Goal: Information Seeking & Learning: Learn about a topic

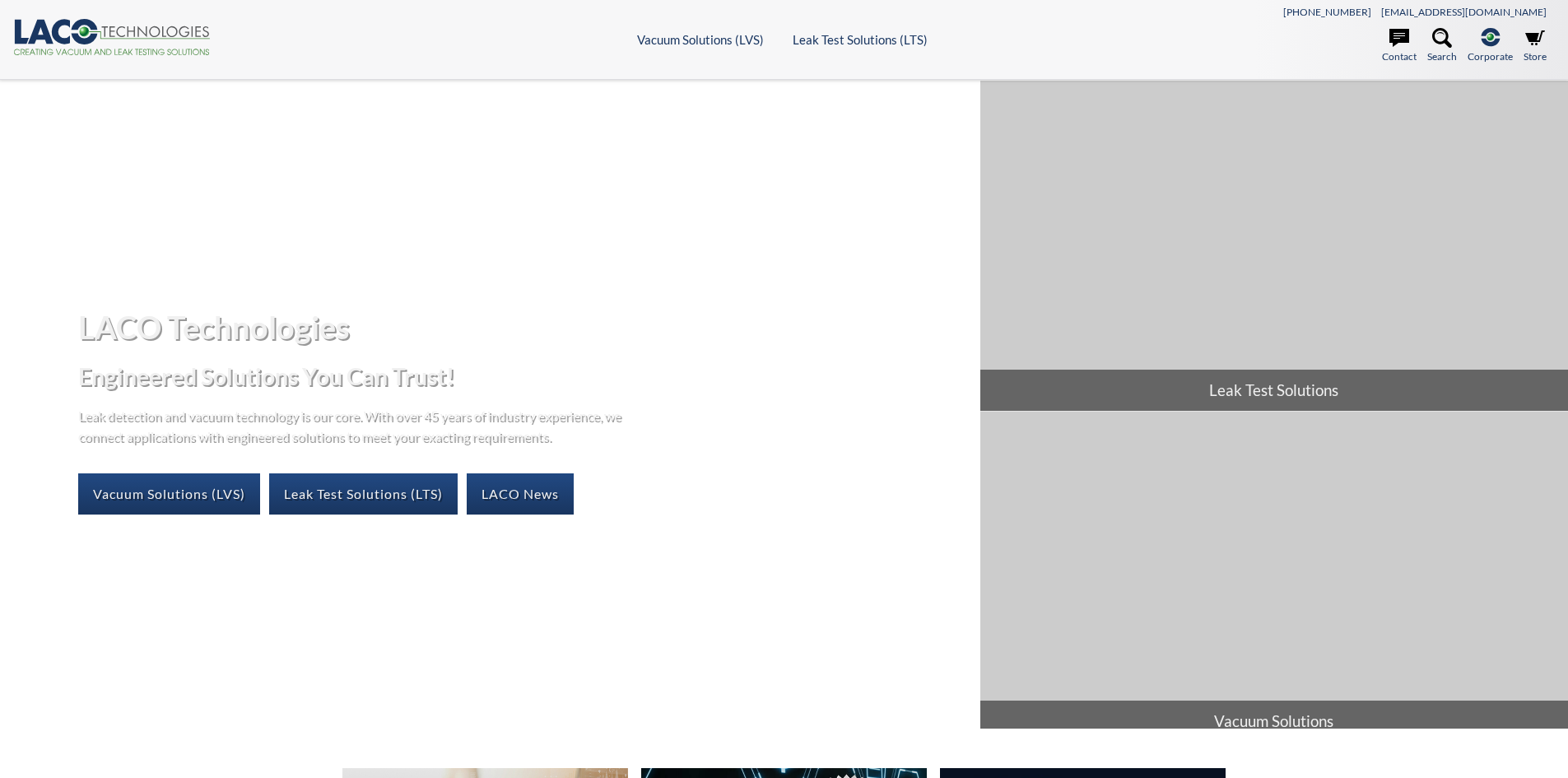
select select "Language Translate Widget"
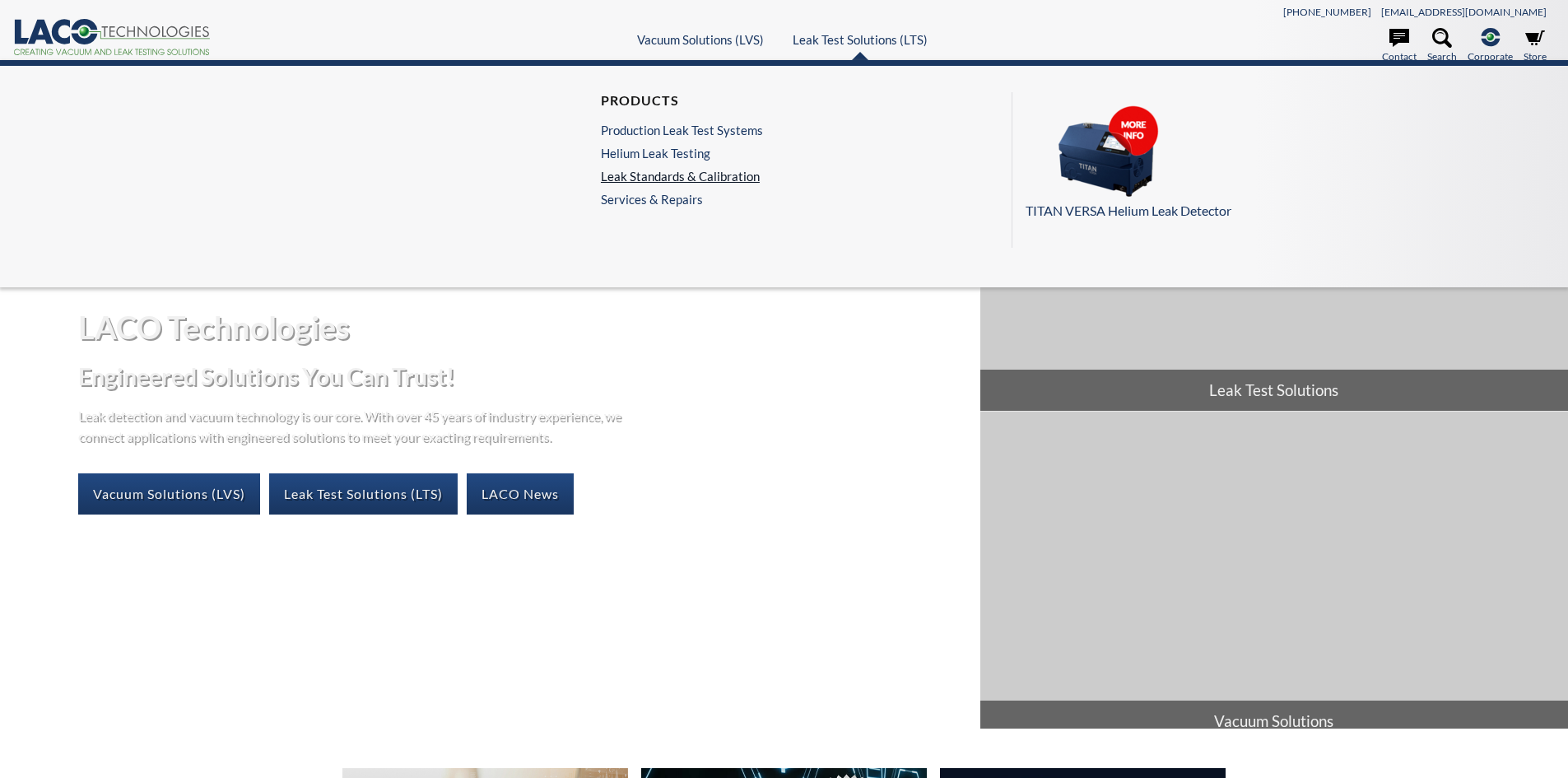
click at [657, 179] on link "Leak Standards & Calibration" at bounding box center [681, 176] width 162 height 15
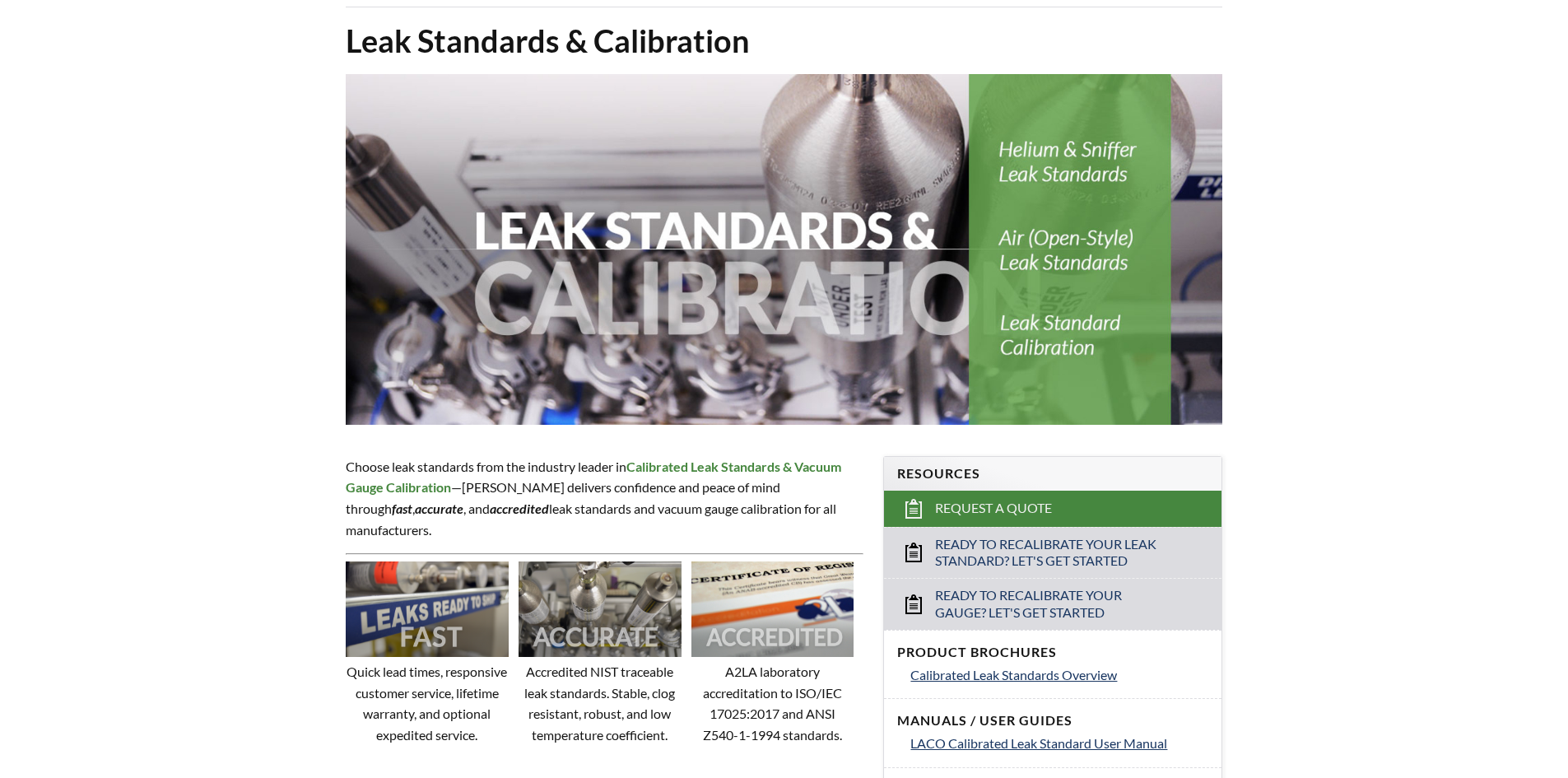
scroll to position [247, 0]
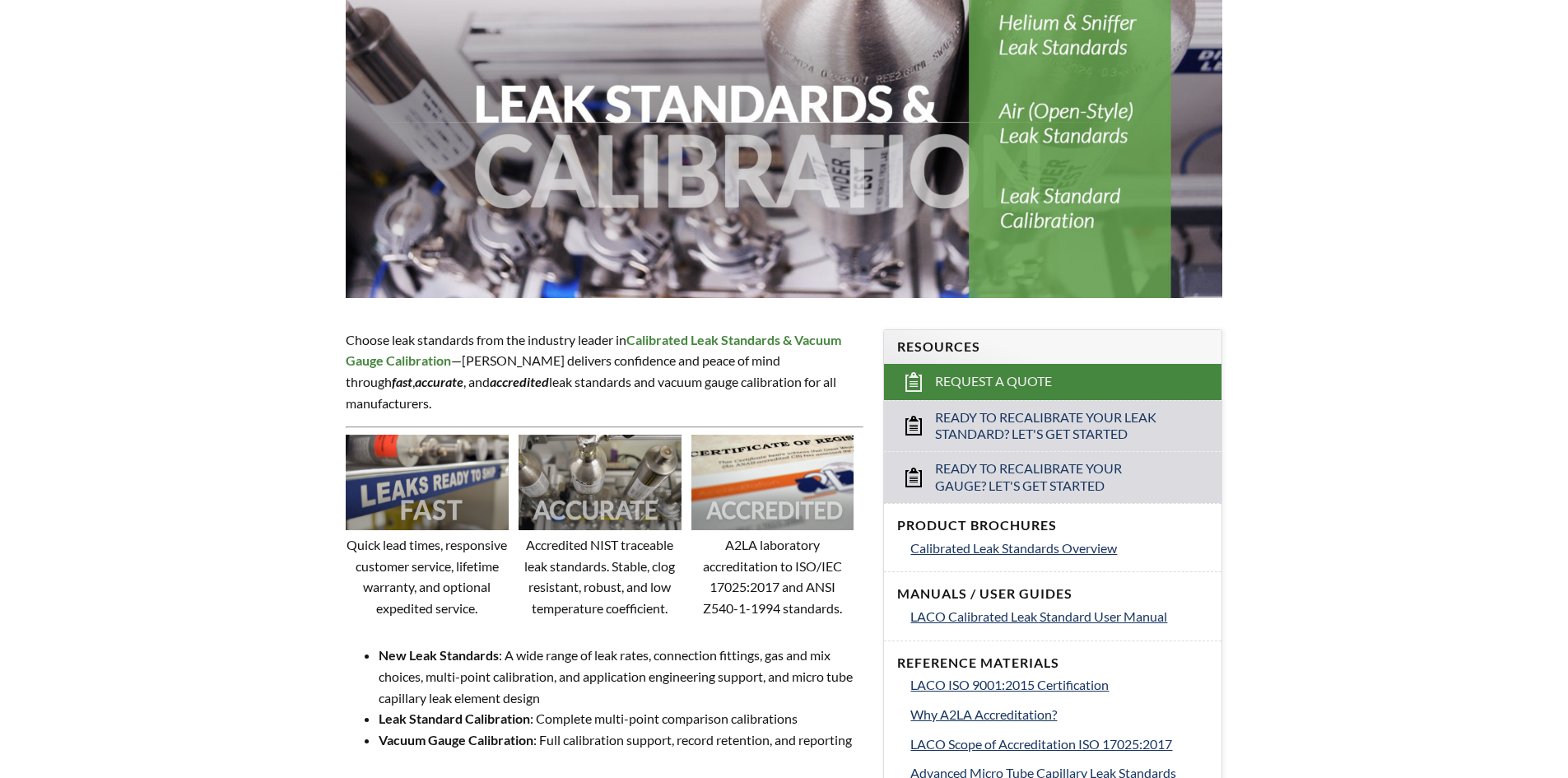
select select "Language Translate Widget"
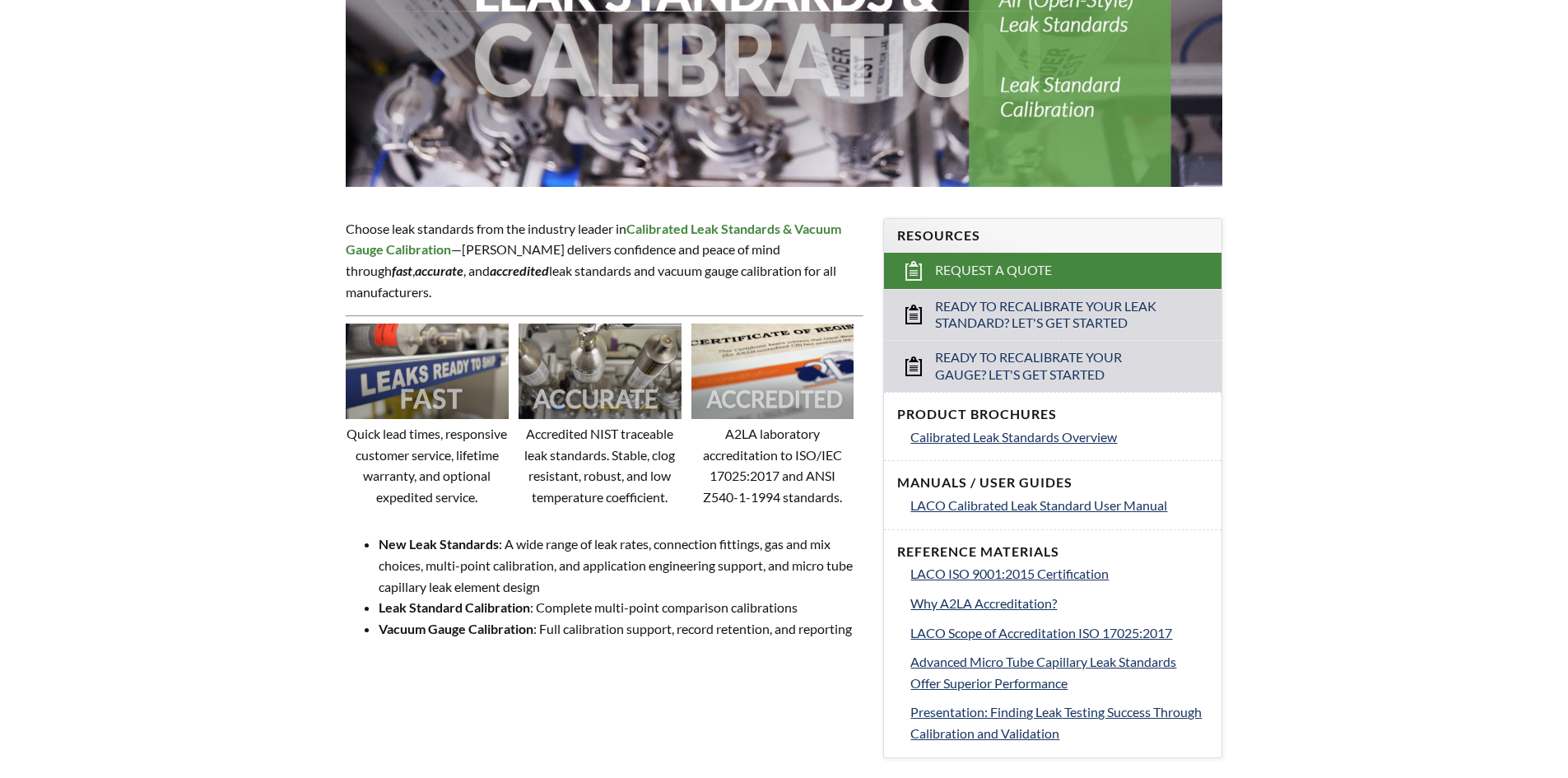
scroll to position [494, 0]
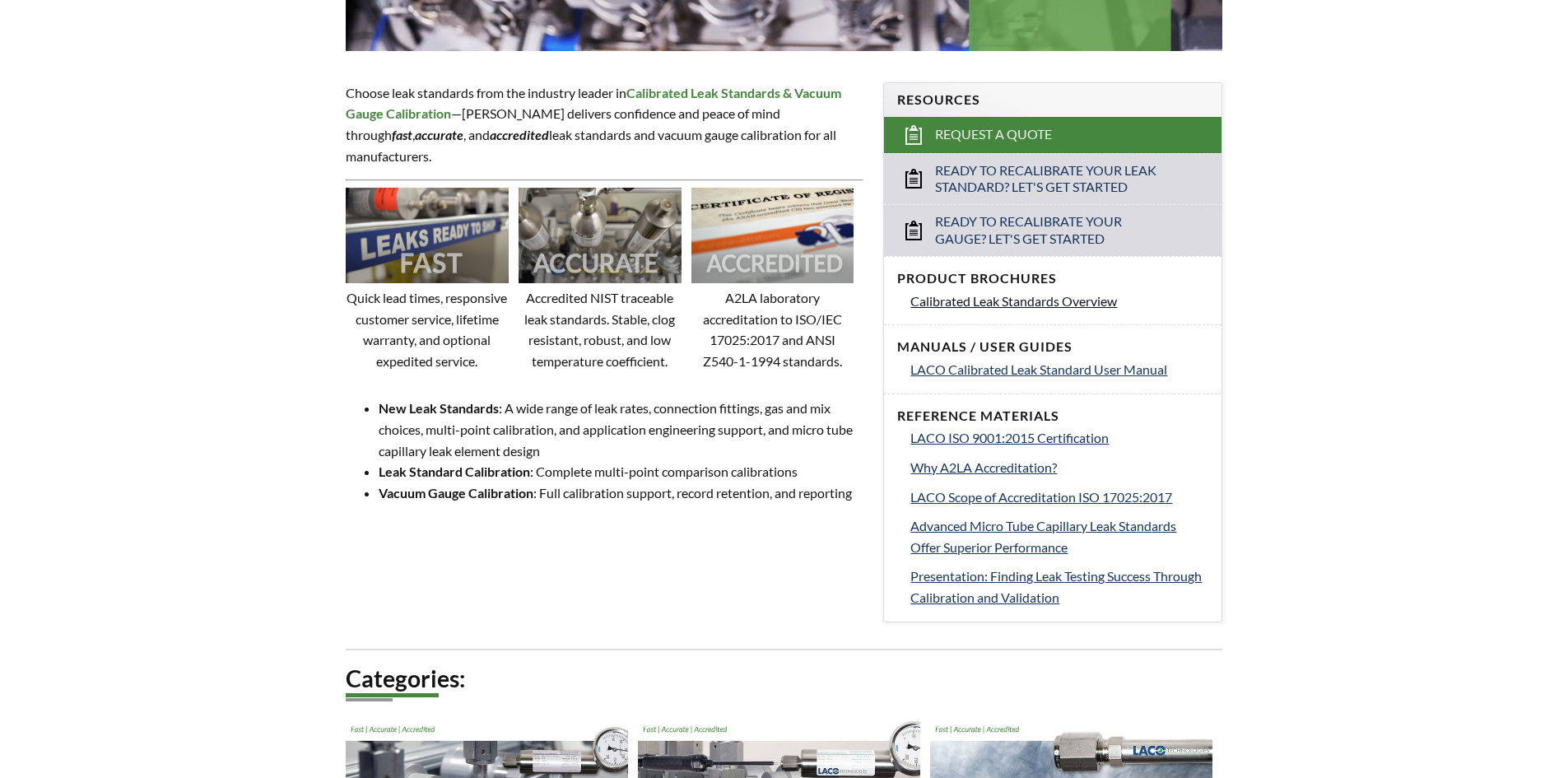
click at [983, 302] on span "Calibrated Leak Standards Overview" at bounding box center [1013, 301] width 207 height 16
select select "Language Translate Widget"
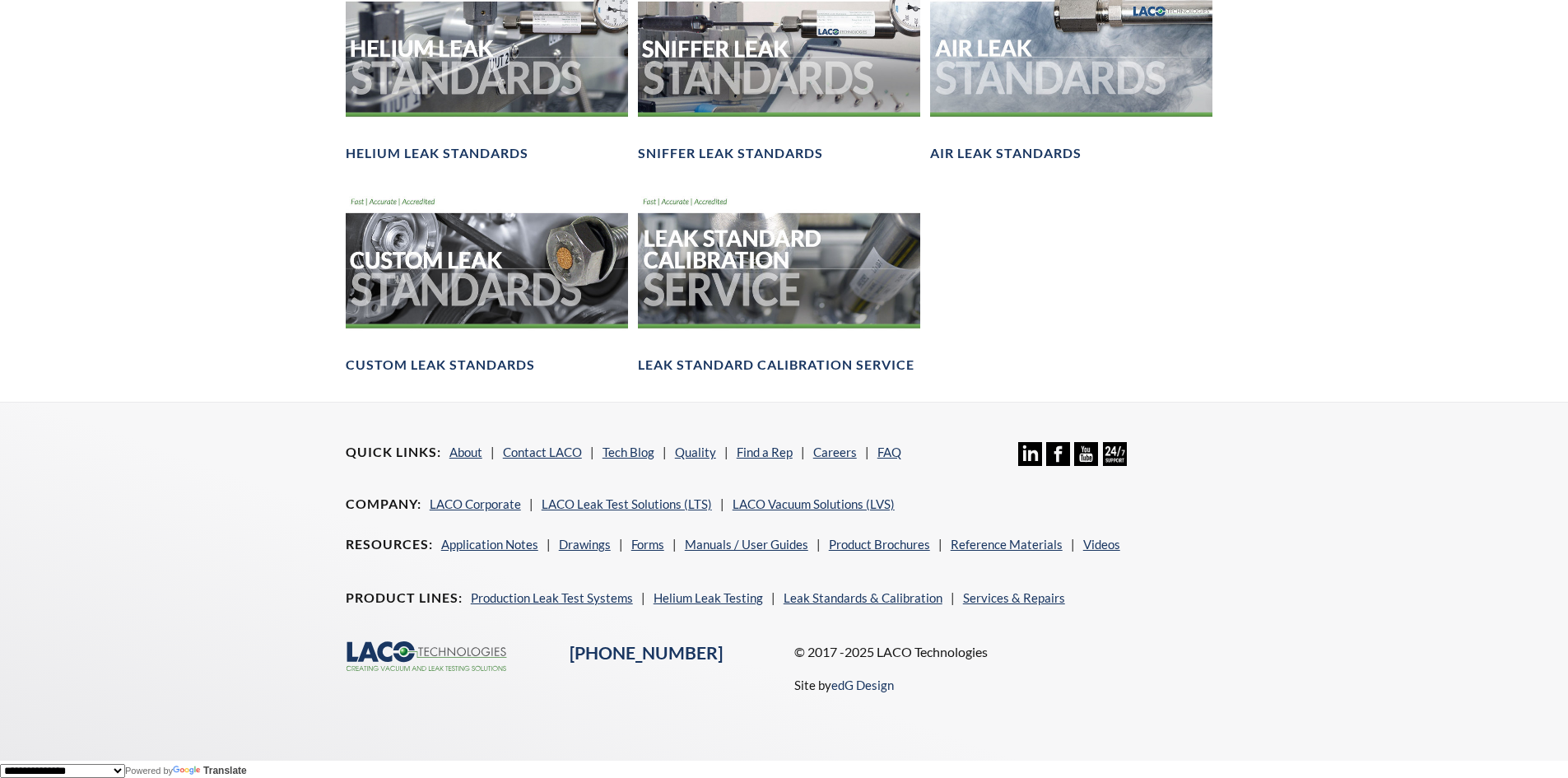
scroll to position [991, 0]
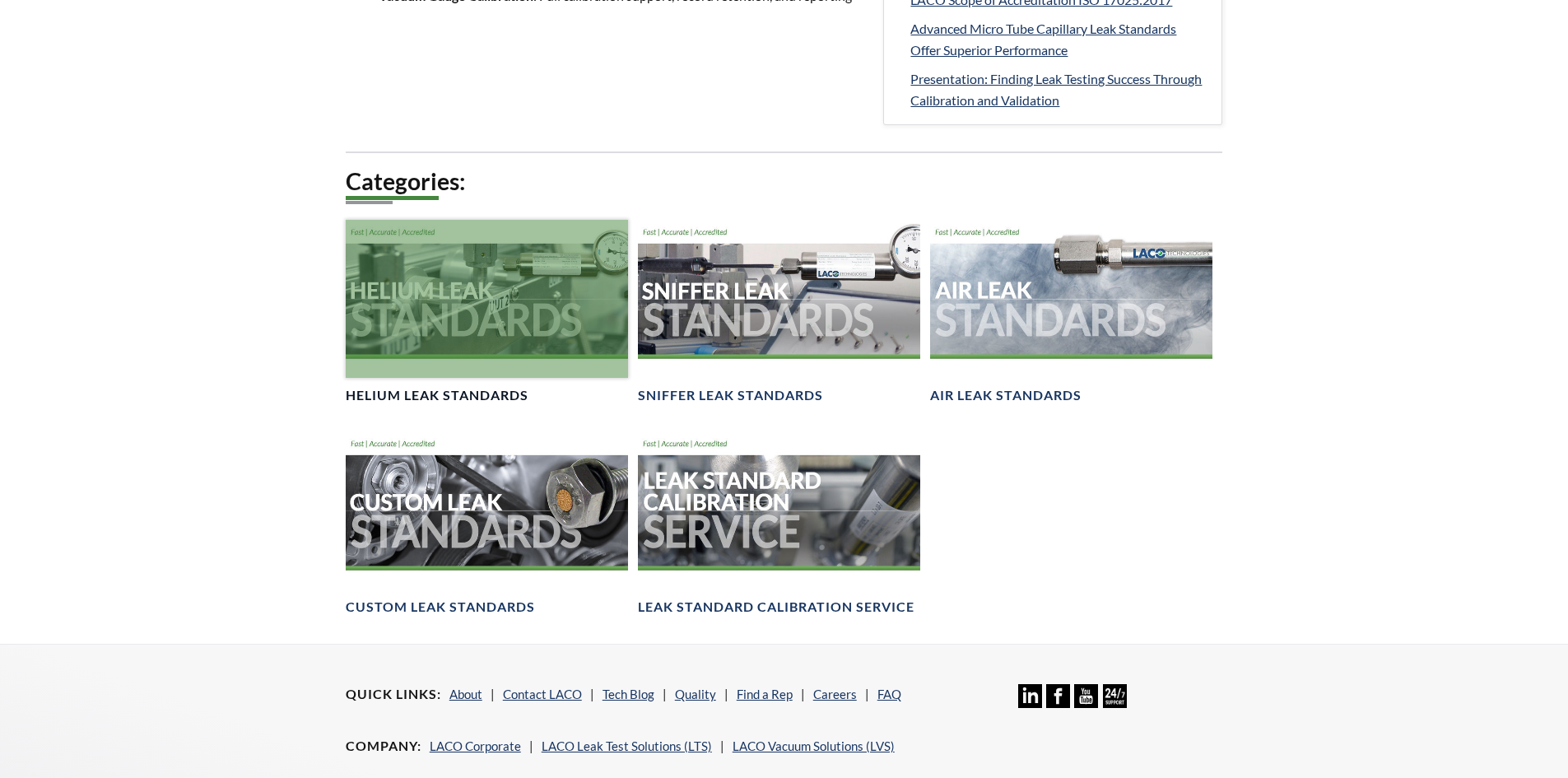
click at [444, 388] on h4 "Helium Leak Standards" at bounding box center [436, 395] width 183 height 18
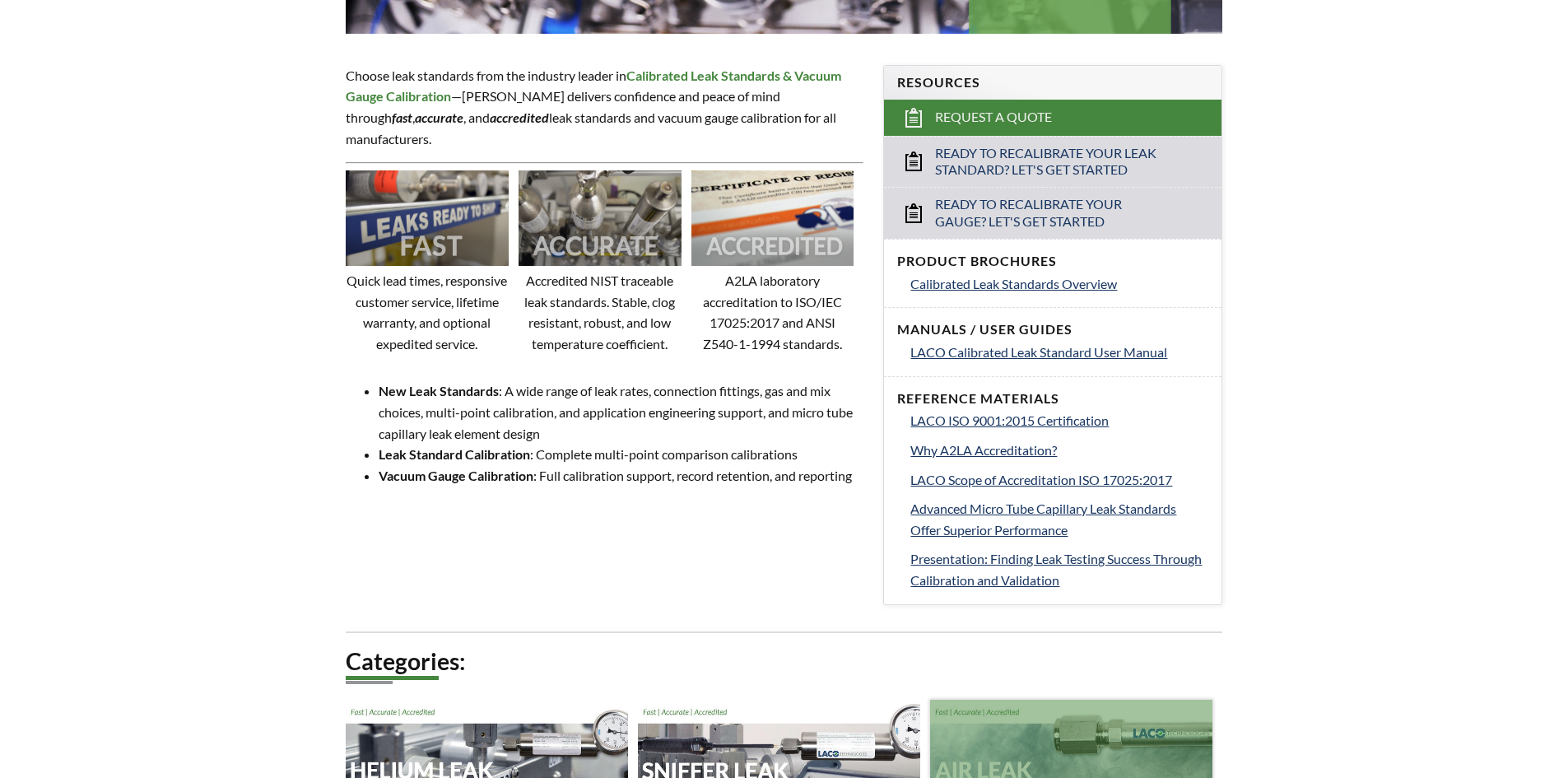
scroll to position [333, 0]
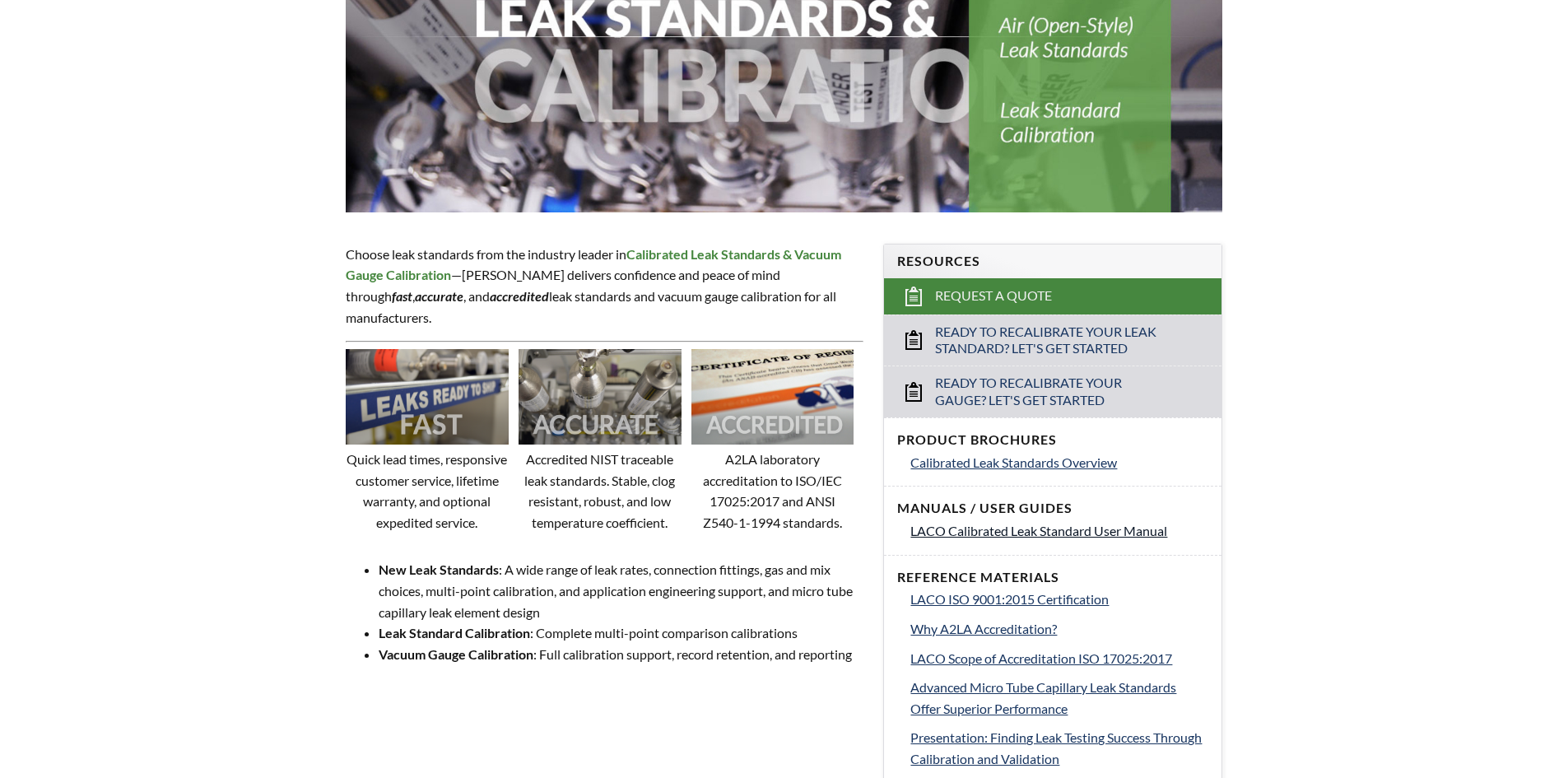
click at [1056, 535] on span "LACO Calibrated Leak Standard User Manual" at bounding box center [1038, 530] width 257 height 16
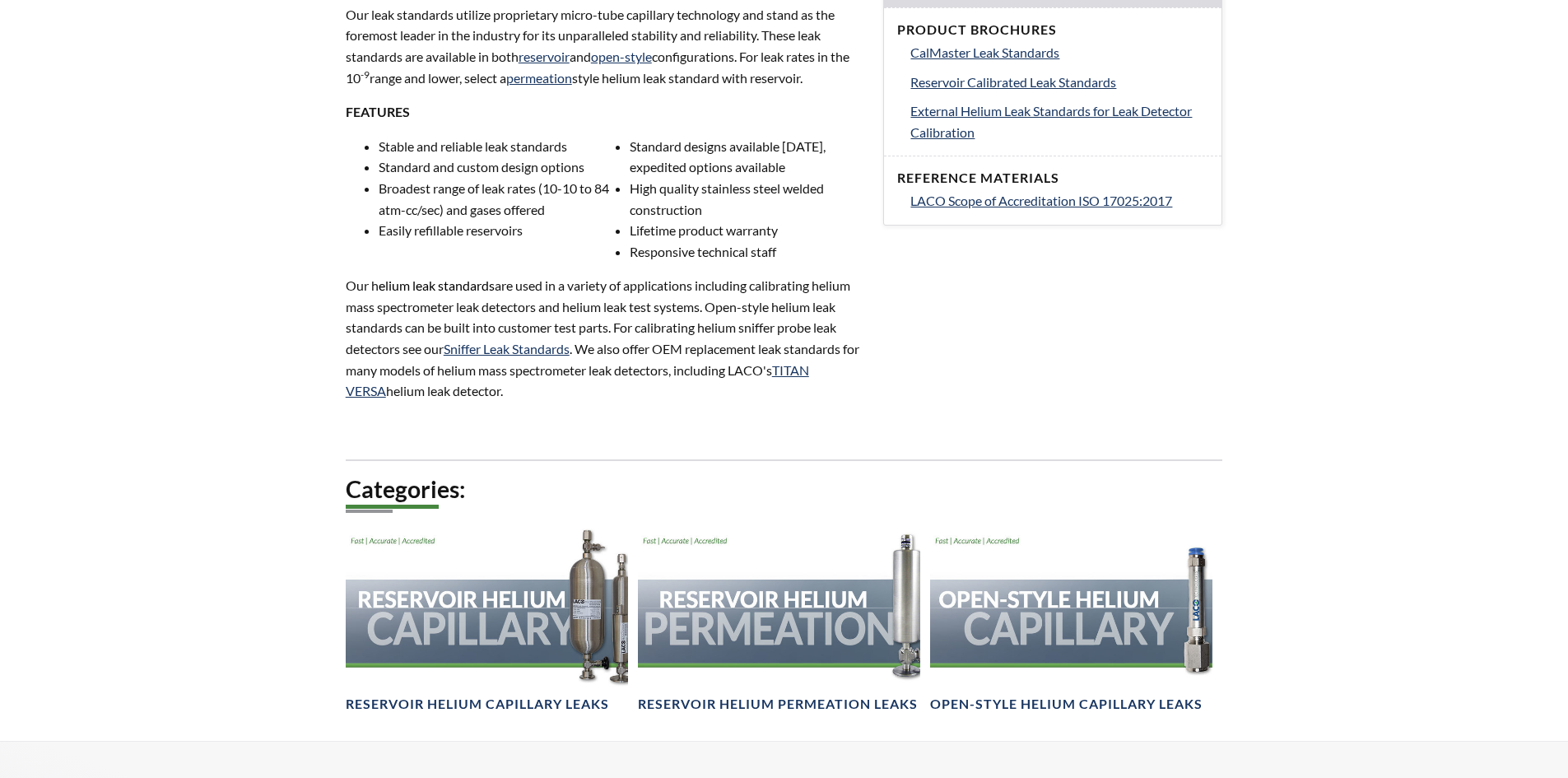
scroll to position [823, 0]
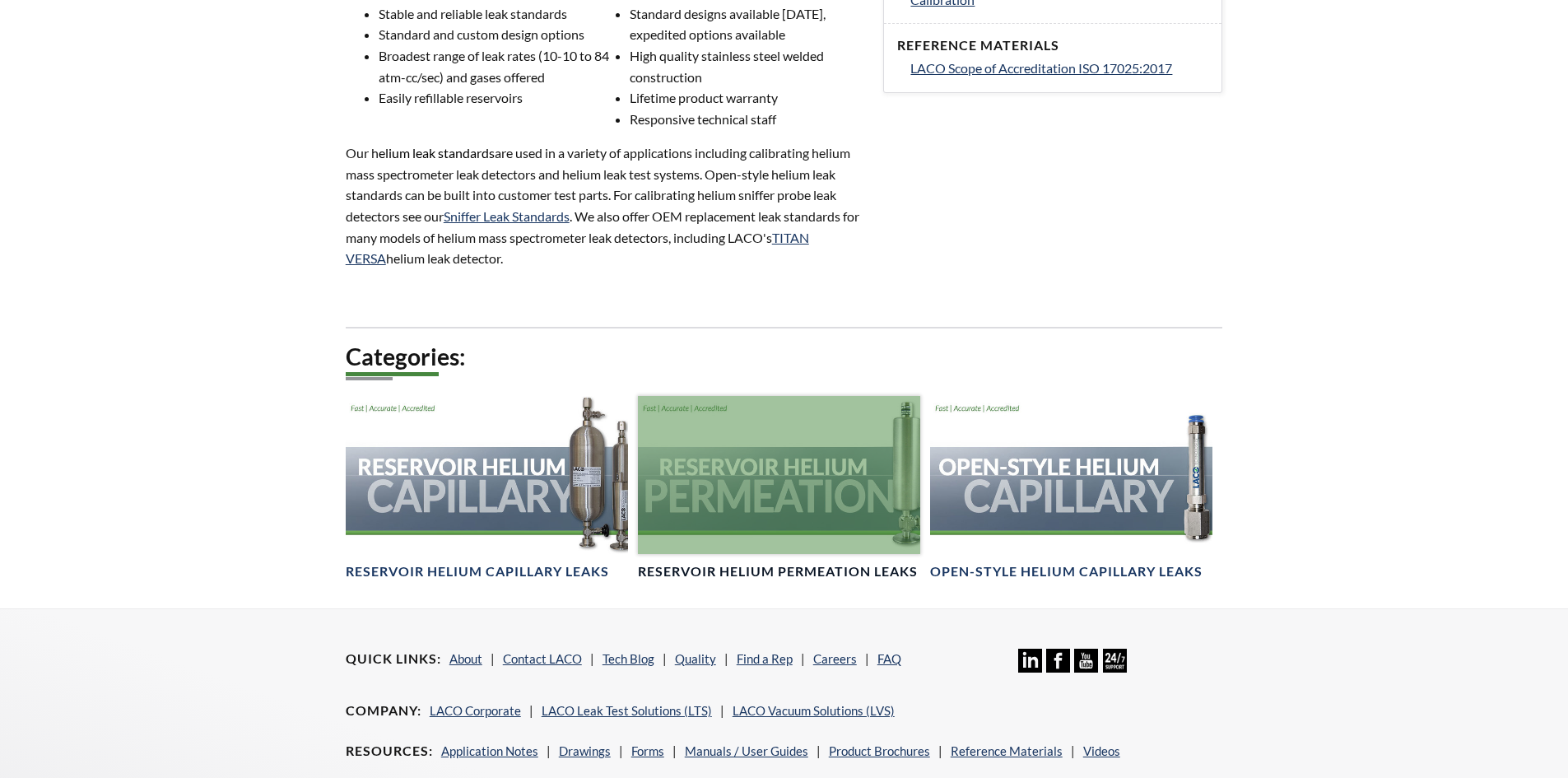
click at [784, 473] on div at bounding box center [778, 474] width 282 height 159
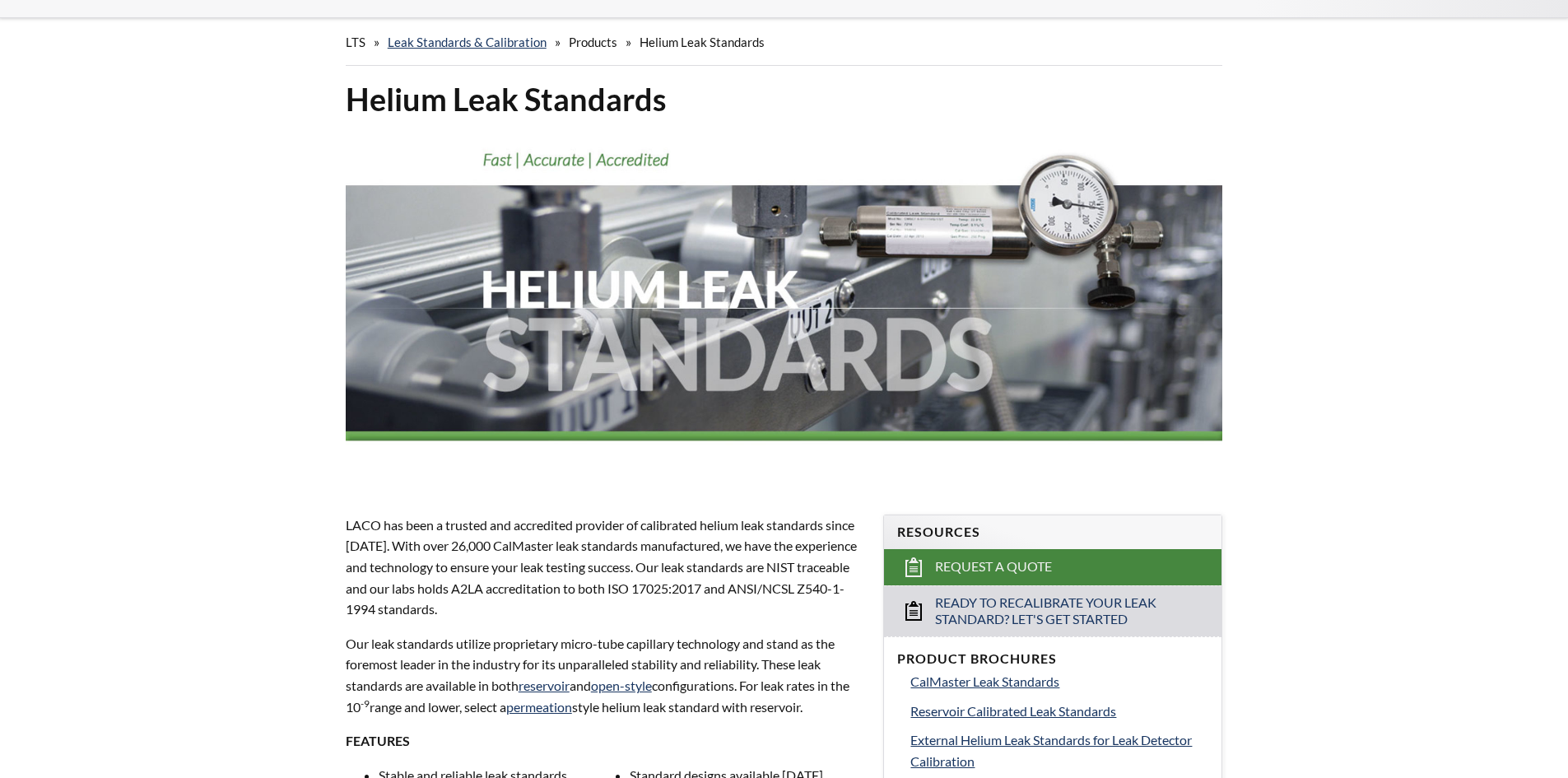
scroll to position [0, 0]
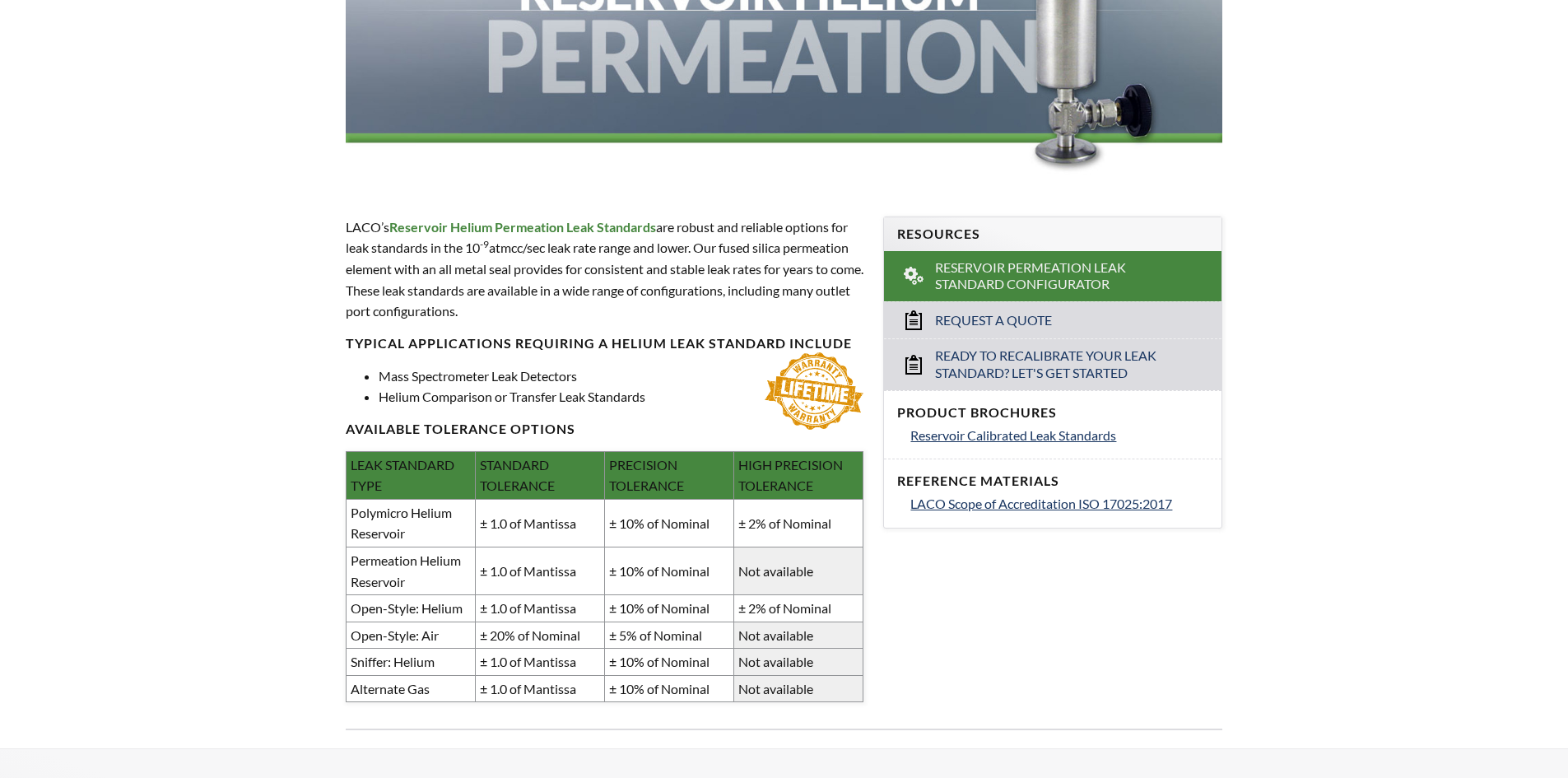
scroll to position [218, 0]
